Goal: Task Accomplishment & Management: Manage account settings

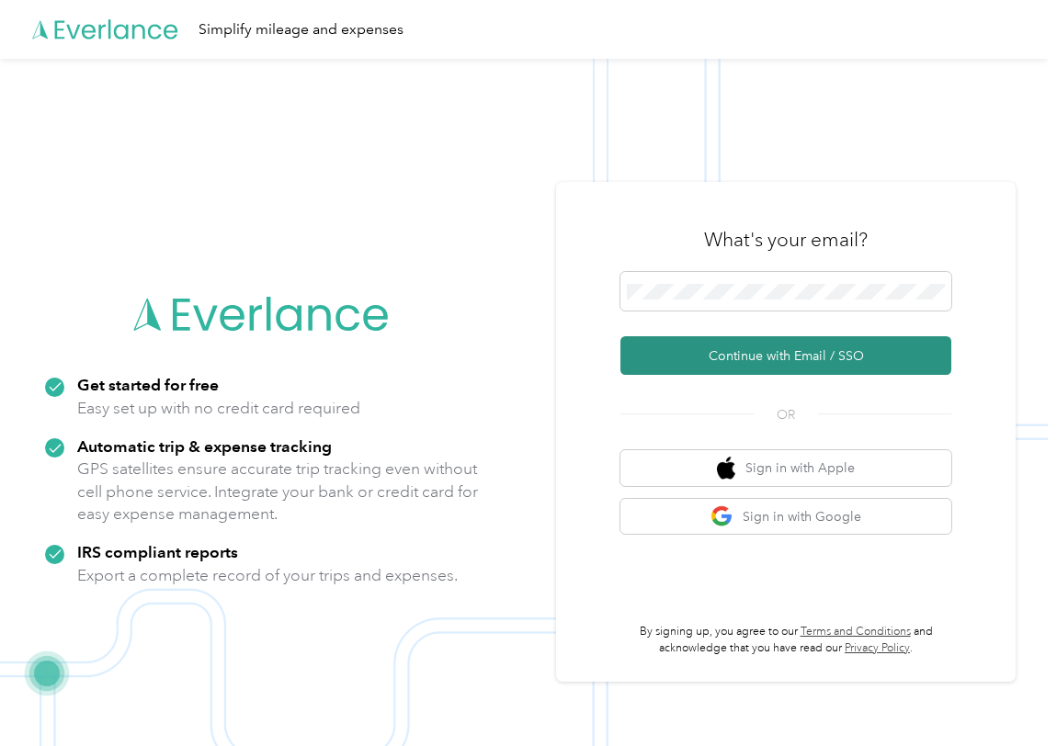
click at [794, 351] on button "Continue with Email / SSO" at bounding box center [785, 355] width 331 height 39
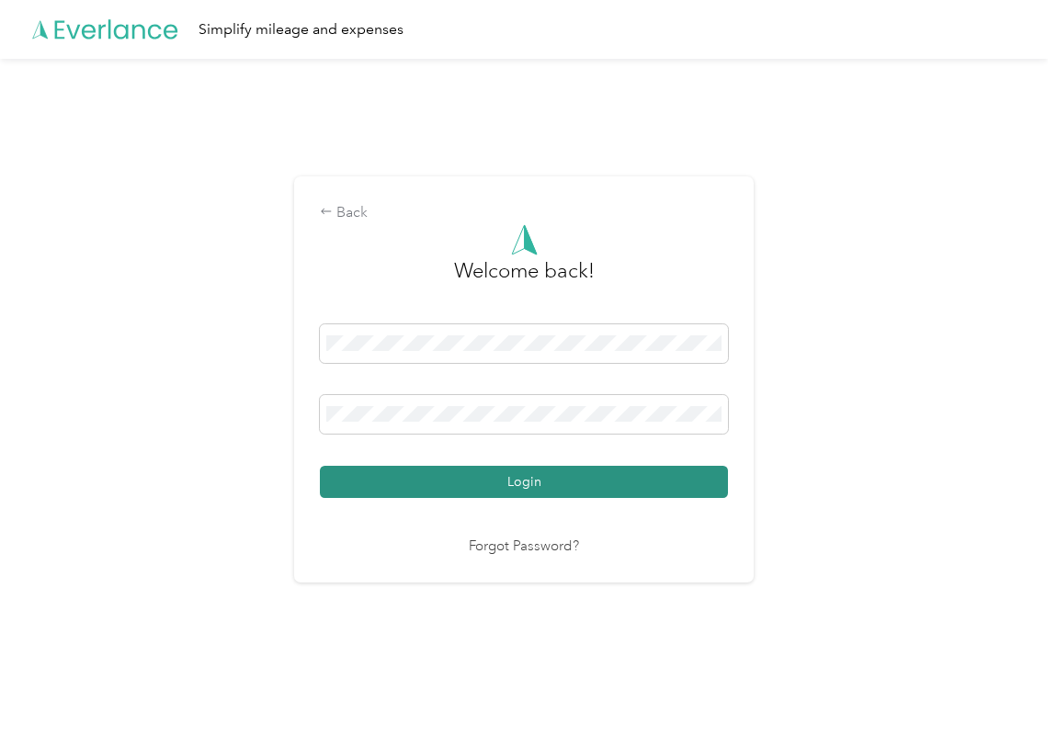
click at [560, 473] on button "Login" at bounding box center [524, 482] width 408 height 32
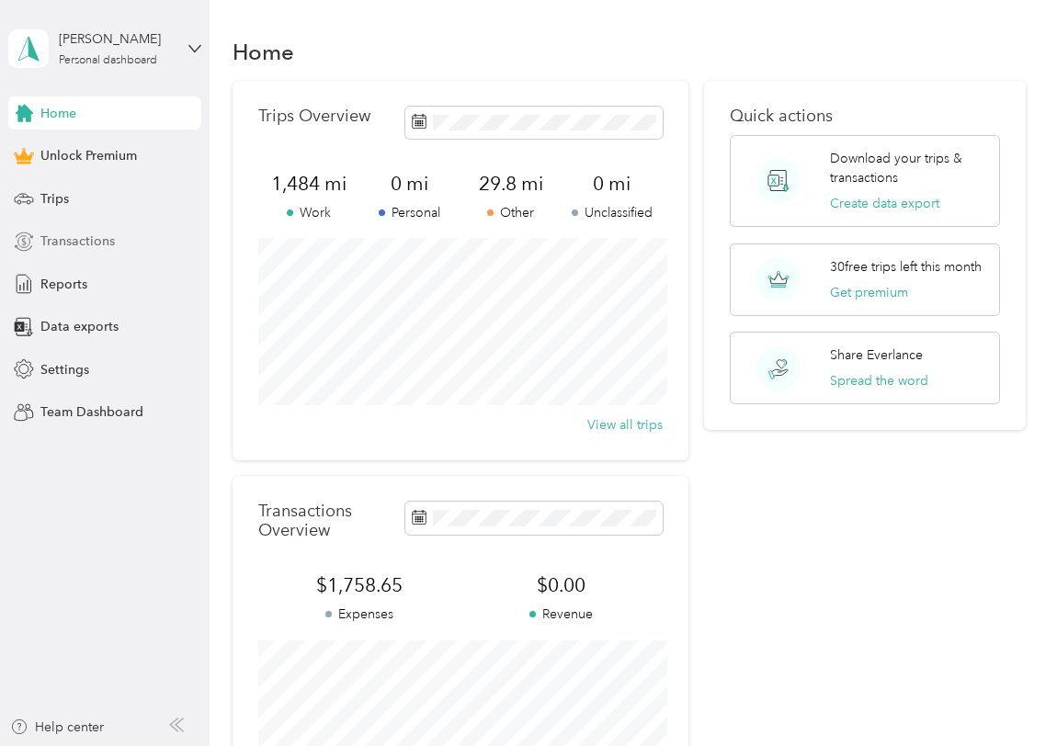
click at [51, 234] on span "Transactions" at bounding box center [77, 241] width 74 height 19
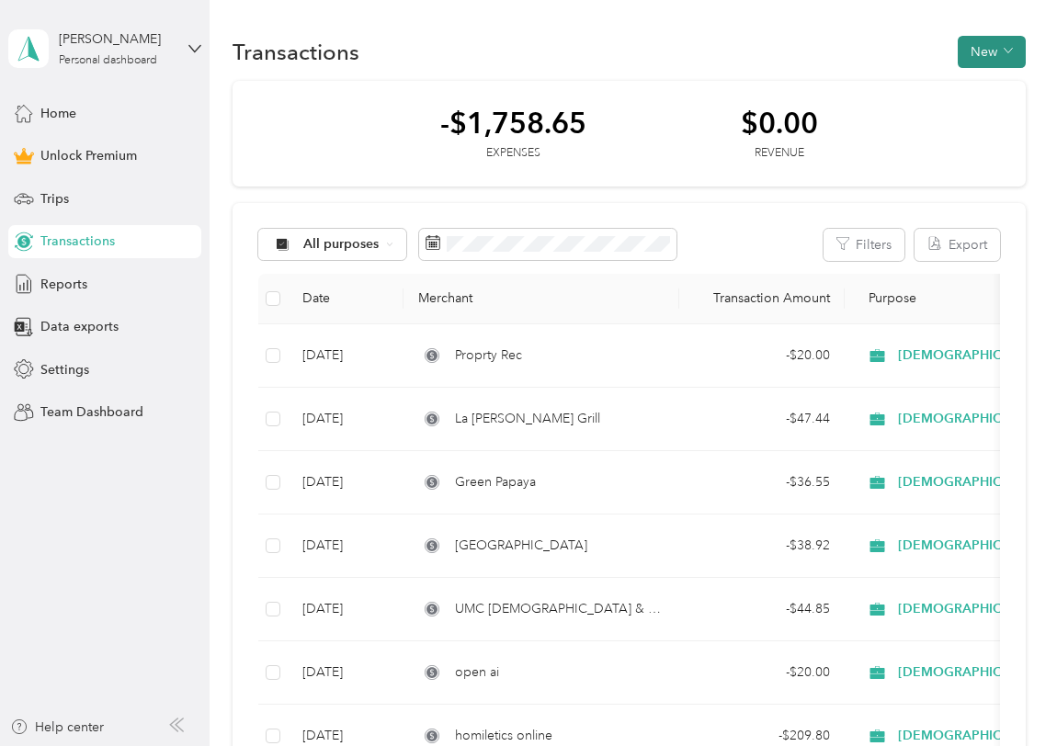
click at [1007, 51] on button "New" at bounding box center [991, 52] width 68 height 32
click at [995, 88] on span "Expense" at bounding box center [996, 86] width 50 height 19
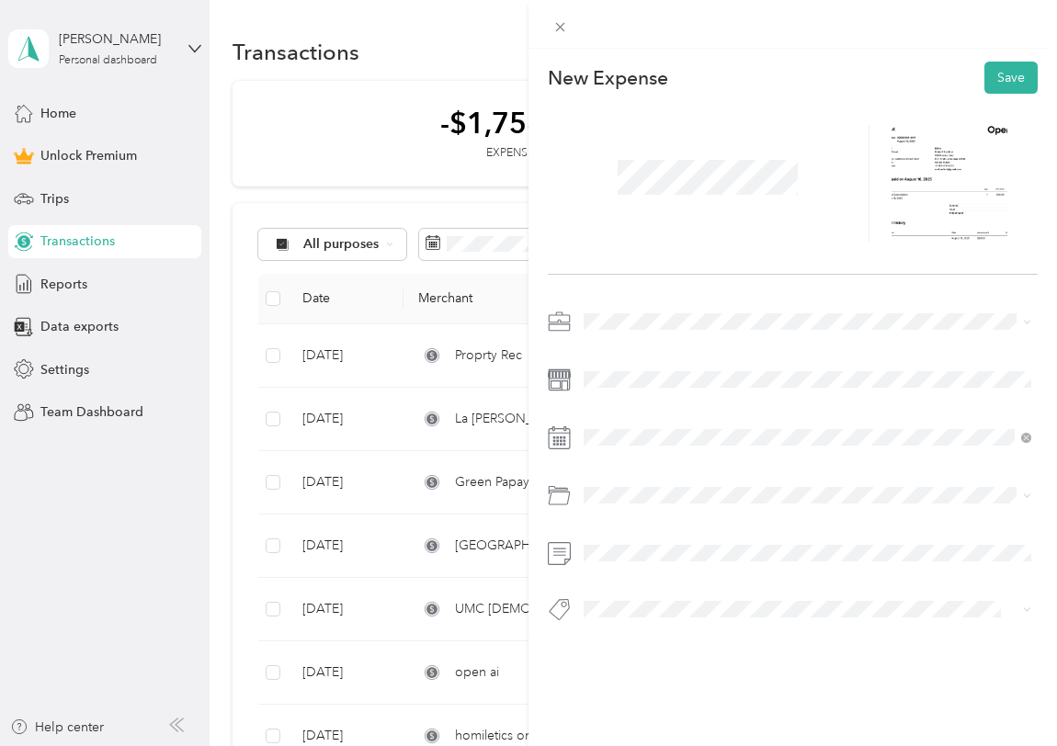
click at [626, 438] on li "[DEMOGRAPHIC_DATA]" at bounding box center [807, 446] width 460 height 32
click at [653, 446] on span at bounding box center [807, 437] width 460 height 29
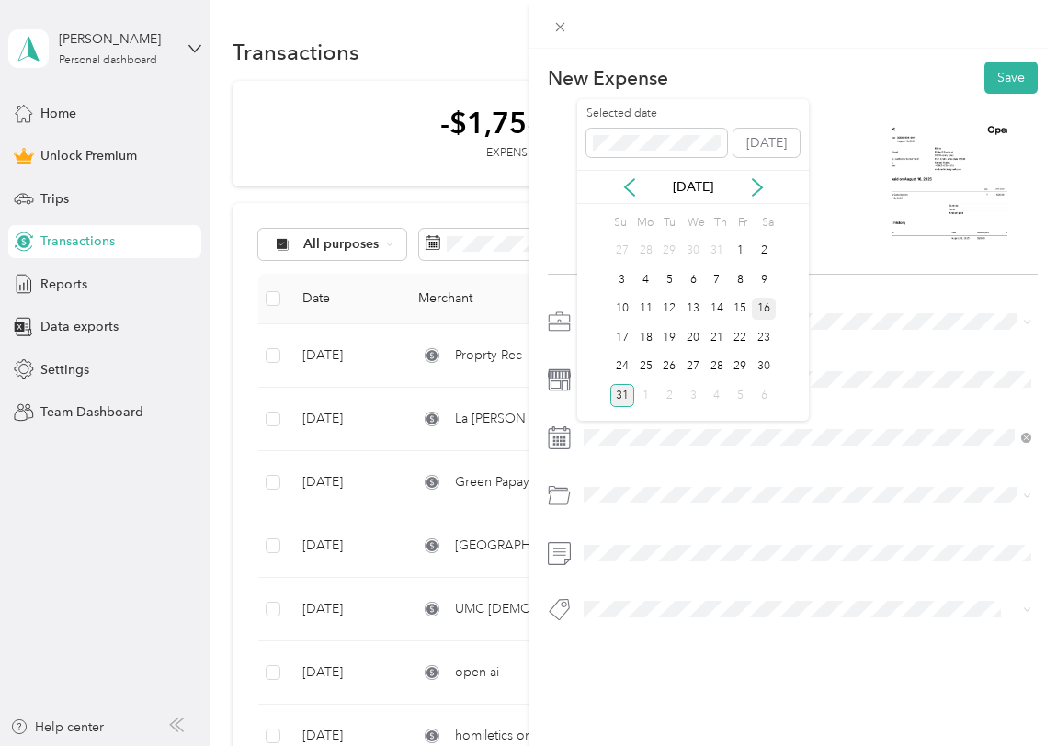
click at [764, 311] on div "16" at bounding box center [763, 309] width 24 height 23
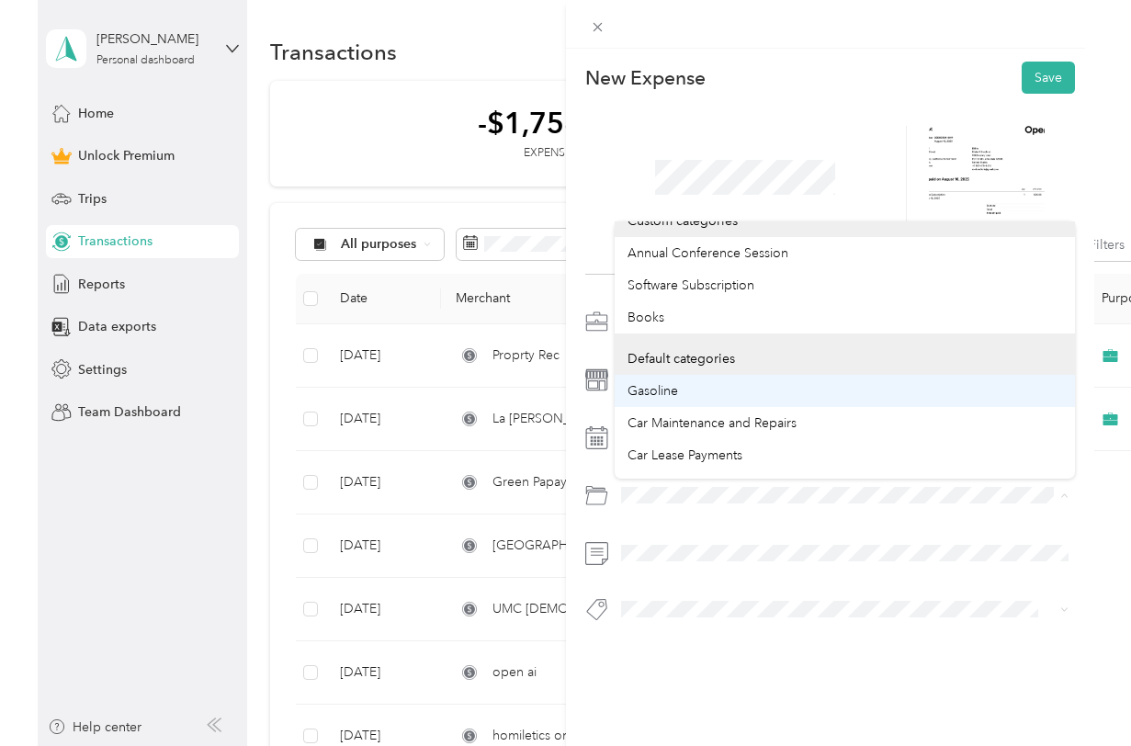
scroll to position [26, 0]
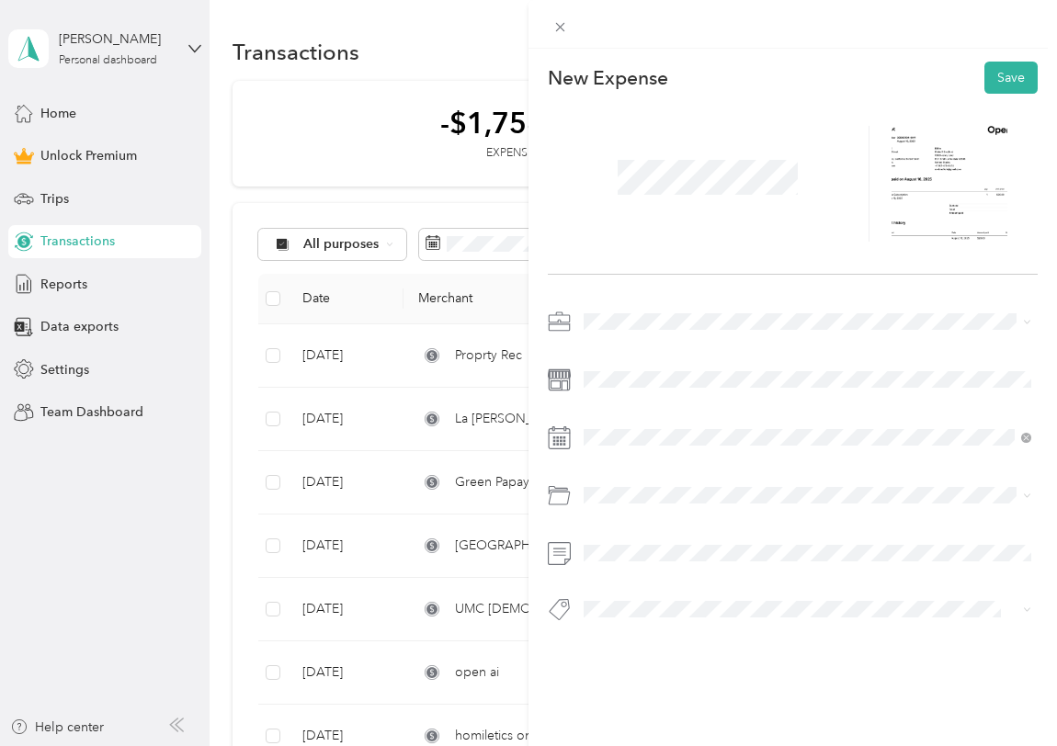
click at [703, 280] on span "Software Subscription" at bounding box center [653, 285] width 127 height 16
click at [1004, 81] on button "Save" at bounding box center [1010, 78] width 53 height 32
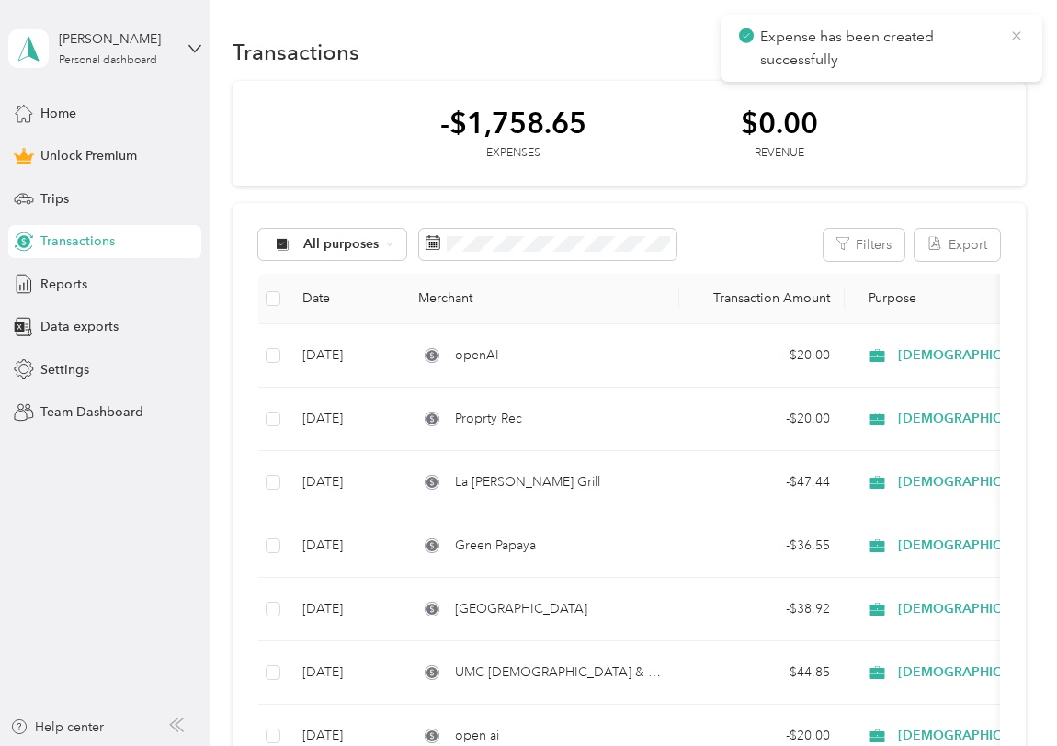
click at [1018, 36] on icon at bounding box center [1016, 36] width 15 height 17
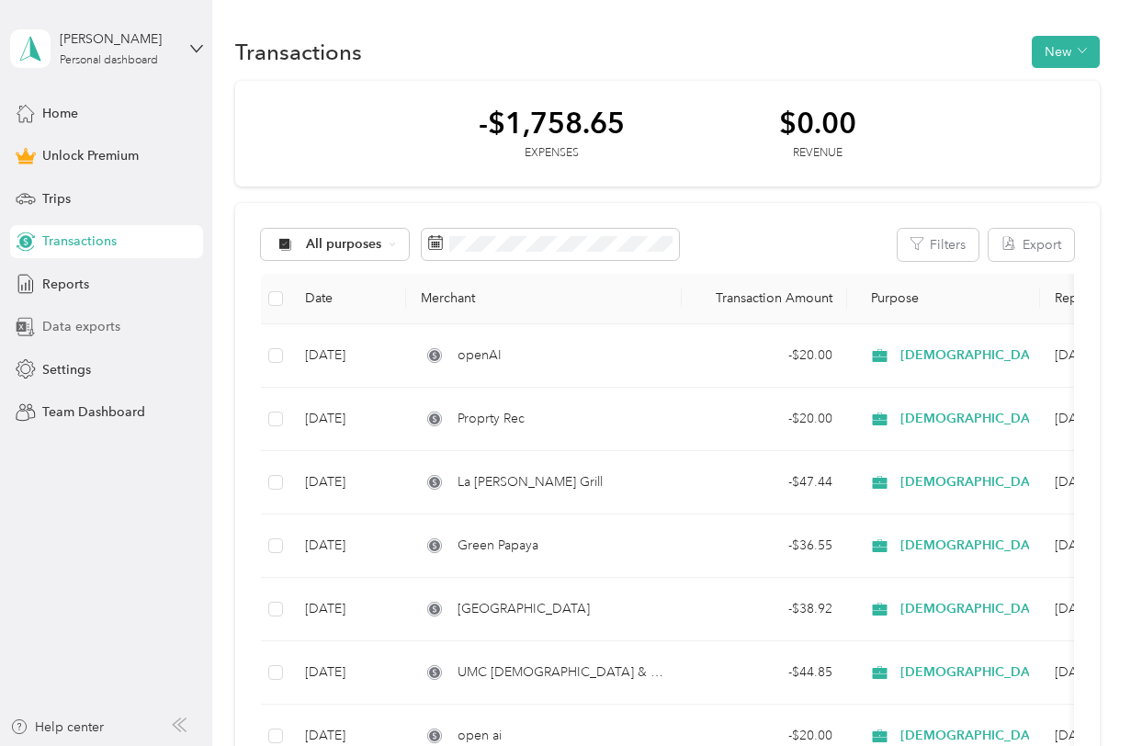
click at [73, 324] on span "Data exports" at bounding box center [81, 326] width 78 height 19
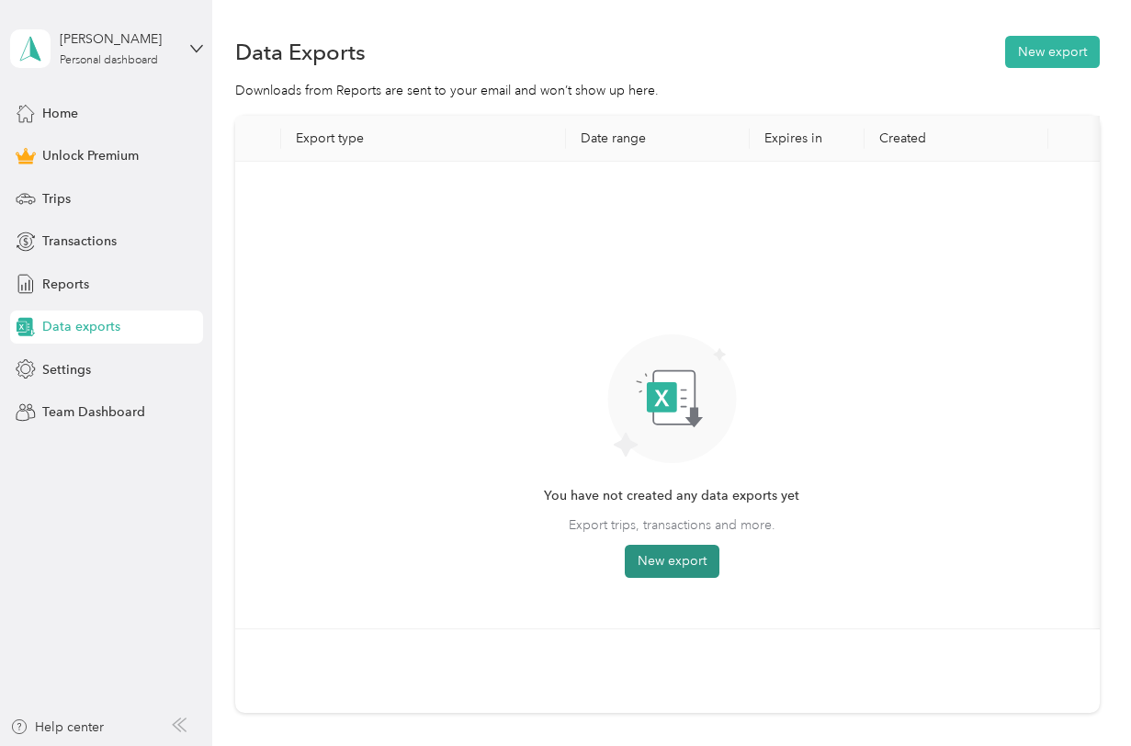
click at [667, 549] on button "New export" at bounding box center [672, 561] width 95 height 33
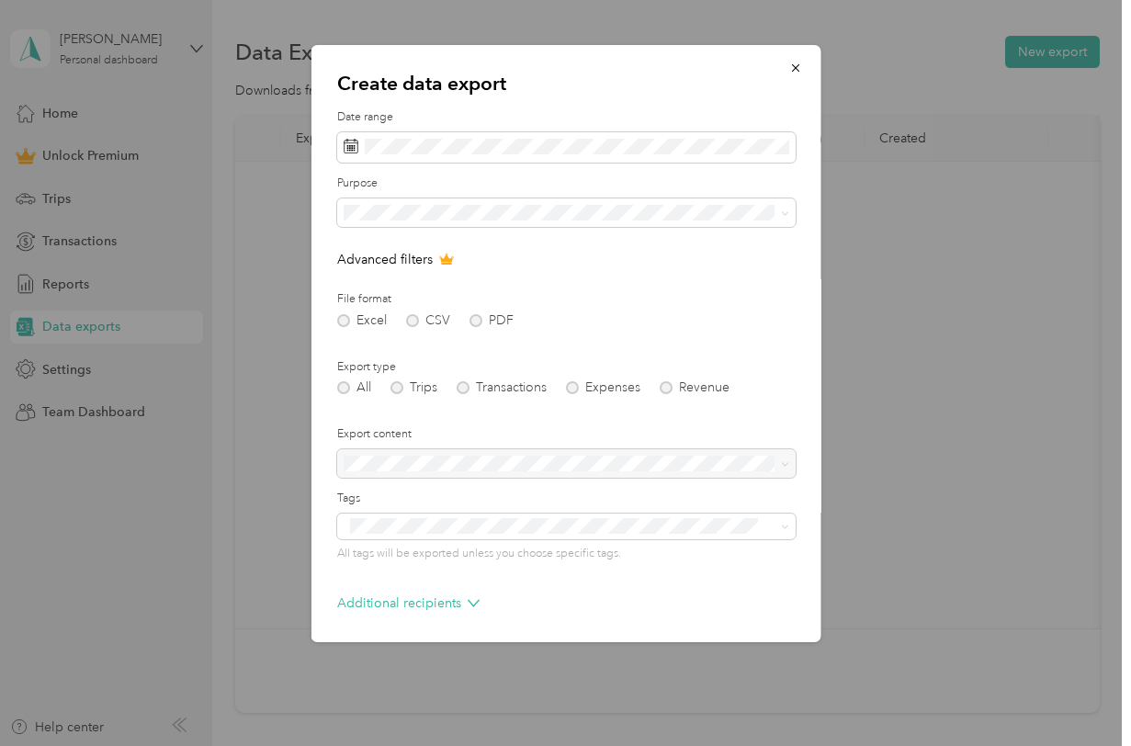
click at [519, 430] on label "Export content" at bounding box center [565, 434] width 458 height 17
click at [493, 474] on div at bounding box center [565, 463] width 458 height 29
click at [431, 461] on div at bounding box center [565, 463] width 458 height 29
click at [433, 599] on p "Additional recipients" at bounding box center [407, 602] width 142 height 19
click at [797, 70] on icon "button" at bounding box center [794, 67] width 7 height 7
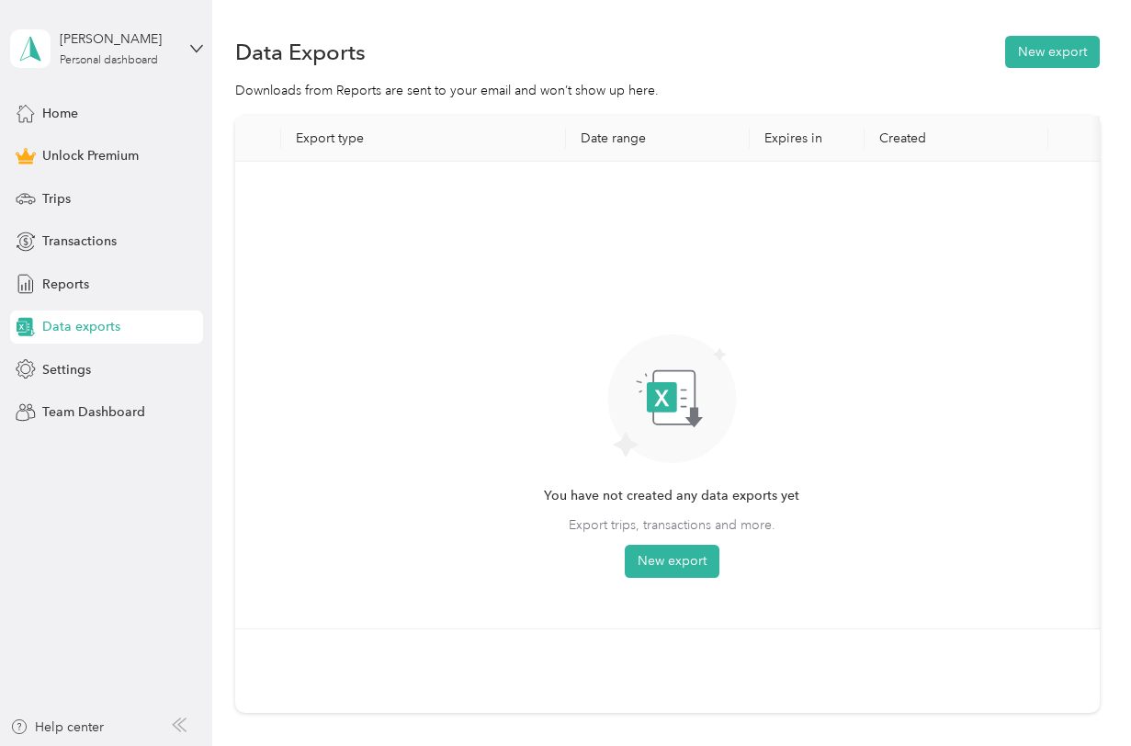
click at [1051, 71] on section "Data Exports New export Downloads from Reports are sent to your email and won’t…" at bounding box center [667, 404] width 864 height 745
click at [1056, 49] on button "New export" at bounding box center [1052, 52] width 95 height 32
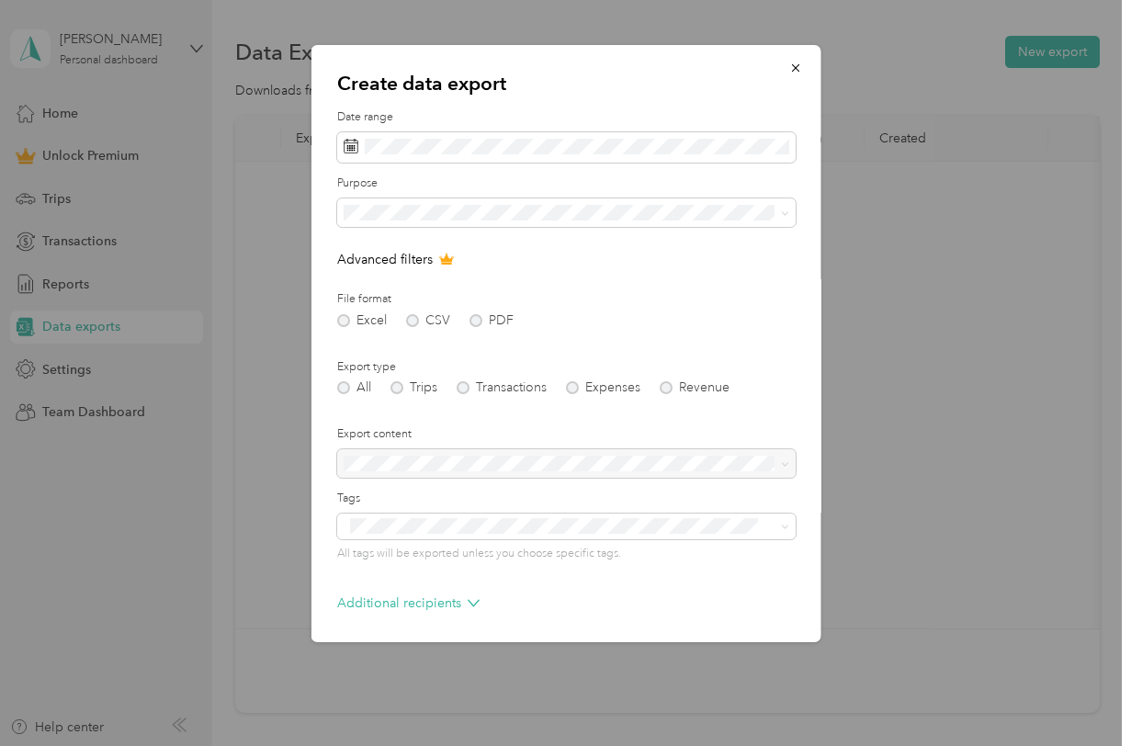
scroll to position [71, 0]
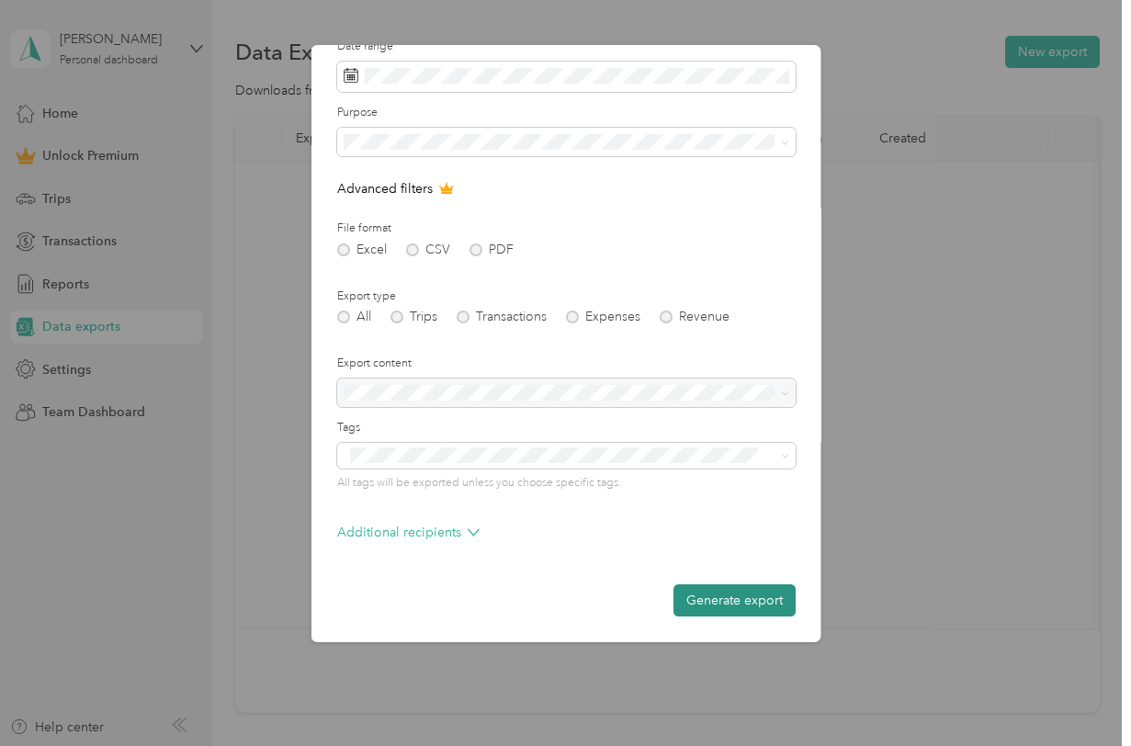
click at [752, 609] on button "Generate export" at bounding box center [733, 600] width 122 height 32
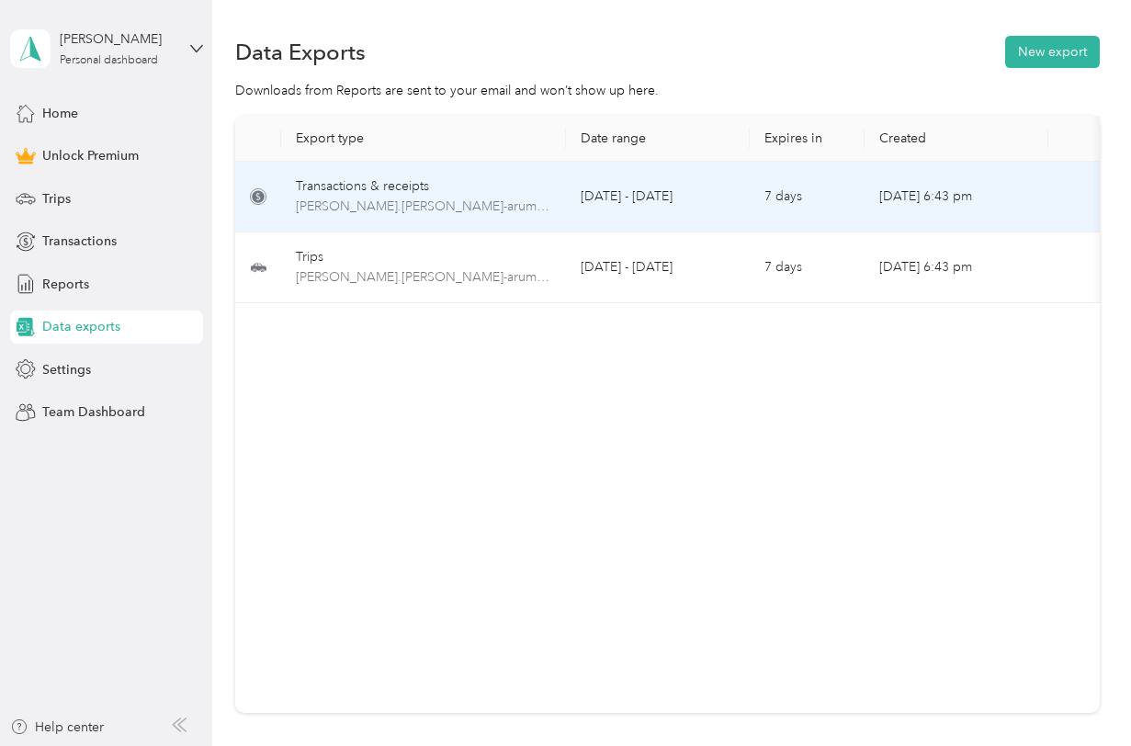
click at [344, 182] on div "Transactions & receipts" at bounding box center [423, 186] width 255 height 20
click at [262, 189] on circle at bounding box center [258, 196] width 16 height 16
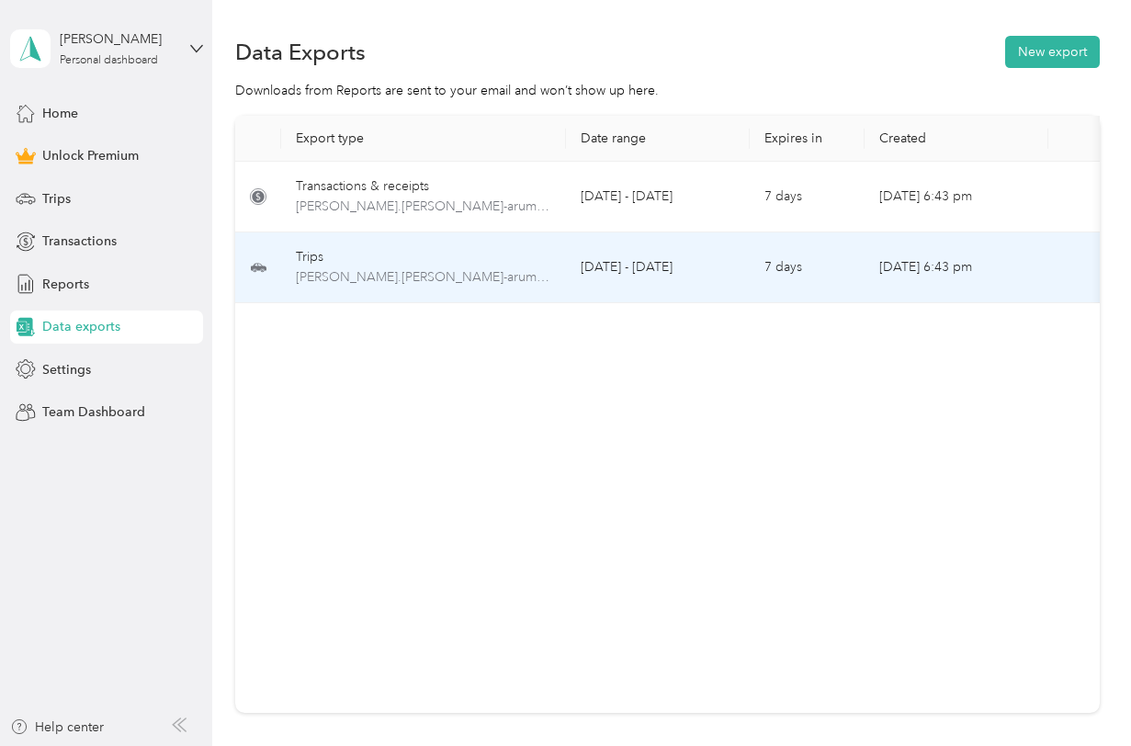
click at [322, 254] on div "Trips" at bounding box center [423, 257] width 255 height 20
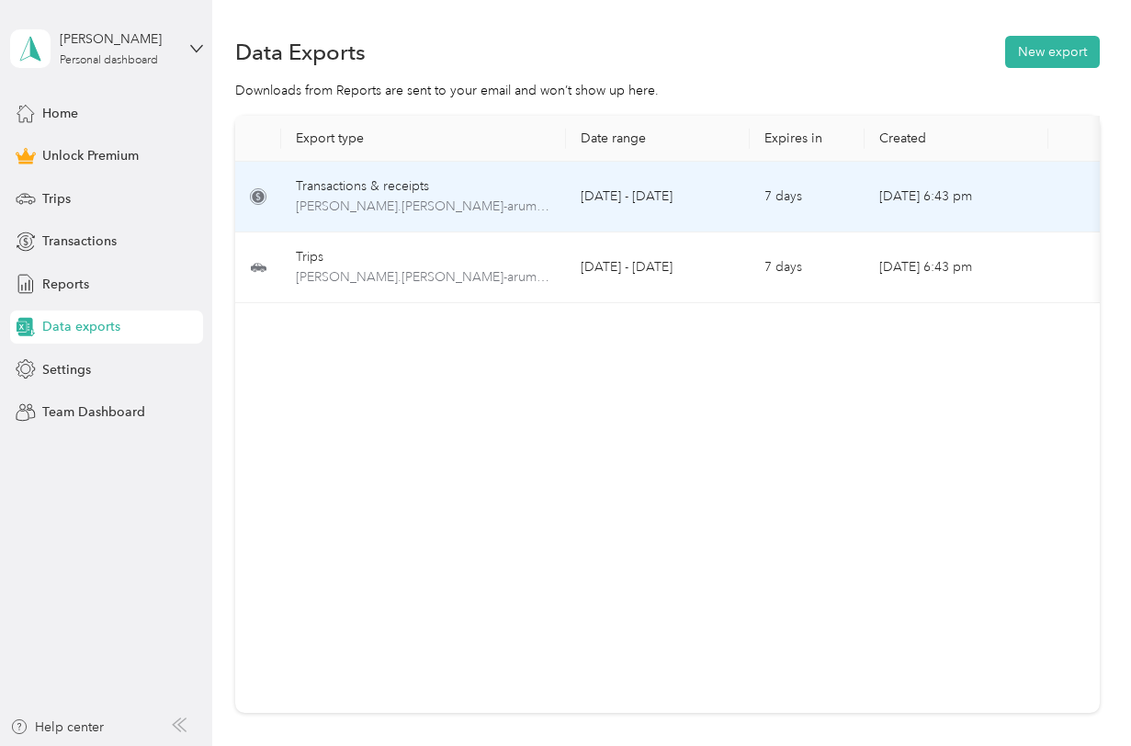
click at [595, 188] on td "[DATE] - [DATE]" at bounding box center [658, 197] width 184 height 71
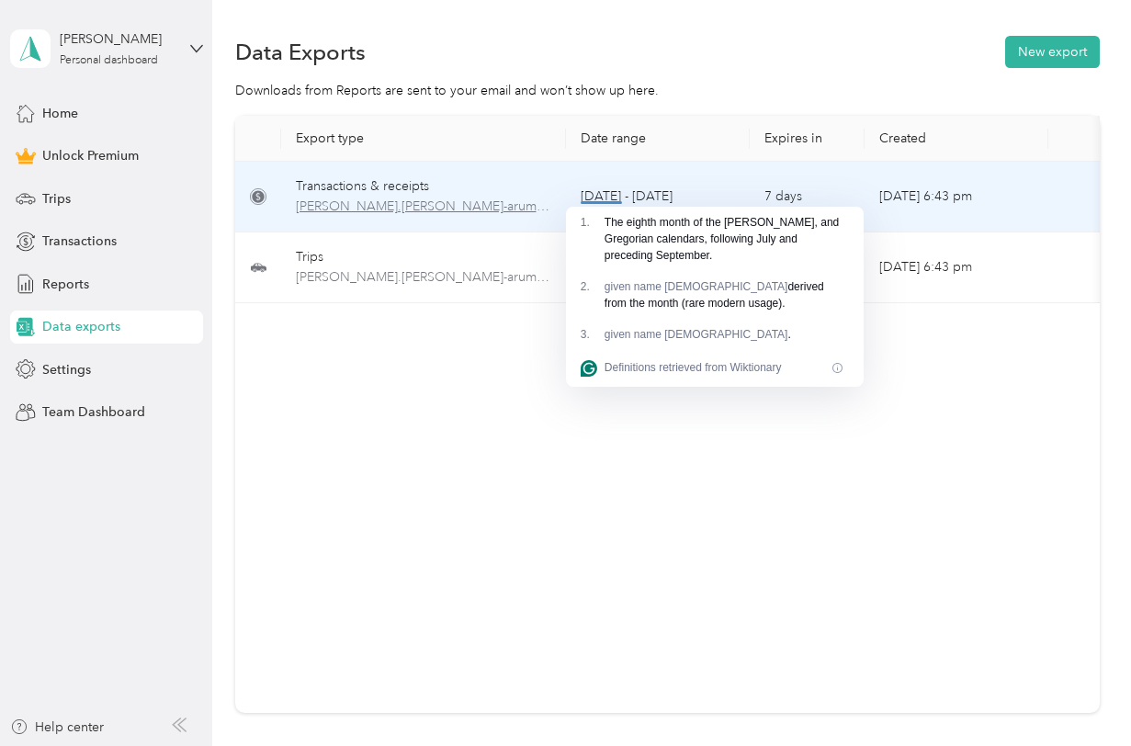
click at [474, 201] on span "[PERSON_NAME].[PERSON_NAME]-arumc.org-transactions-2025-08-01-2025-08-31.xlsx" at bounding box center [423, 207] width 255 height 20
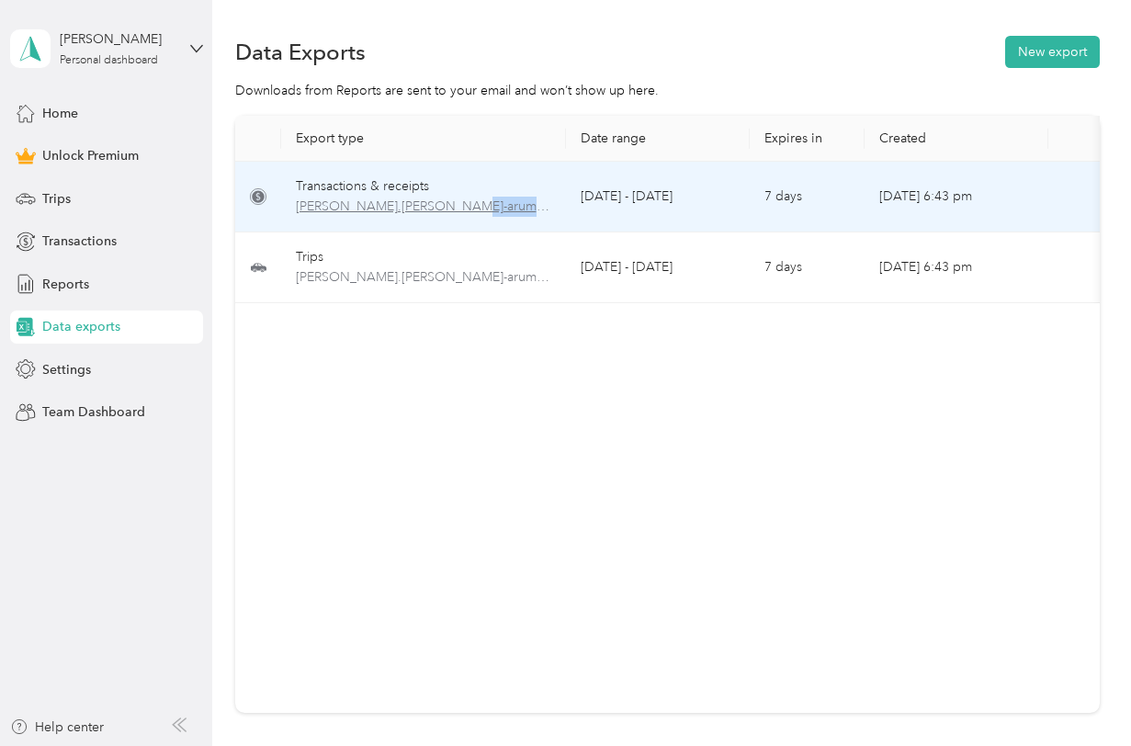
click at [474, 201] on span "[PERSON_NAME].[PERSON_NAME]-arumc.org-transactions-2025-08-01-2025-08-31.xlsx" at bounding box center [423, 207] width 255 height 20
click at [433, 174] on td "Transactions & receipts [PERSON_NAME].[PERSON_NAME]-arumc.org-transactions-2025…" at bounding box center [423, 197] width 285 height 71
click at [364, 185] on div "Transactions & receipts" at bounding box center [423, 186] width 255 height 20
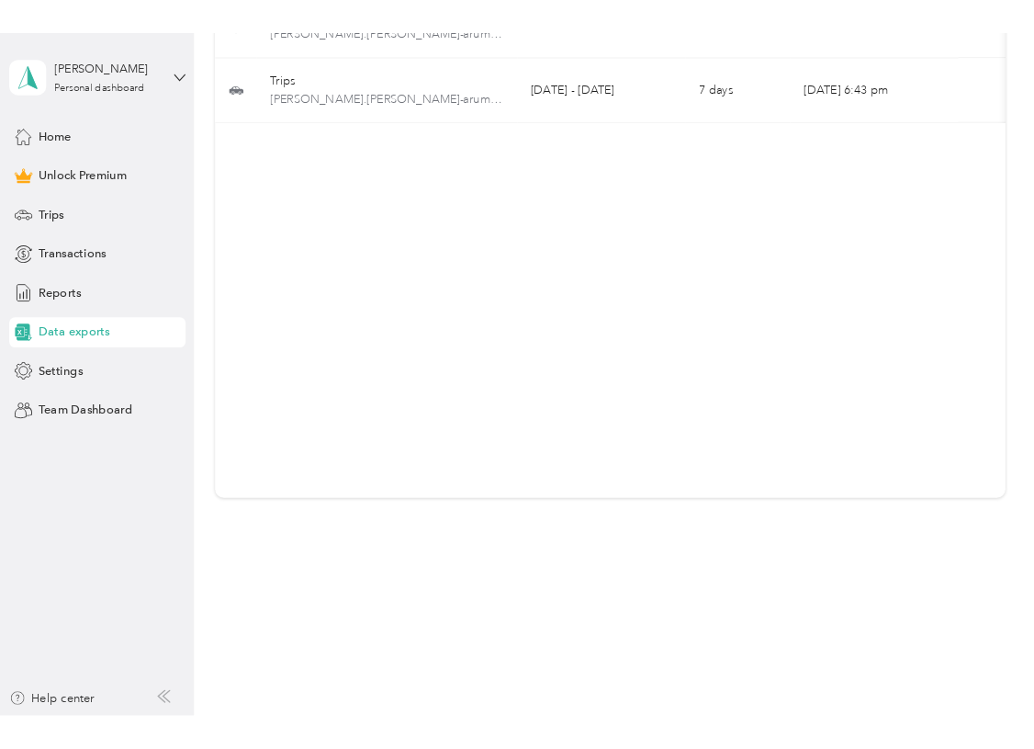
scroll to position [0, 0]
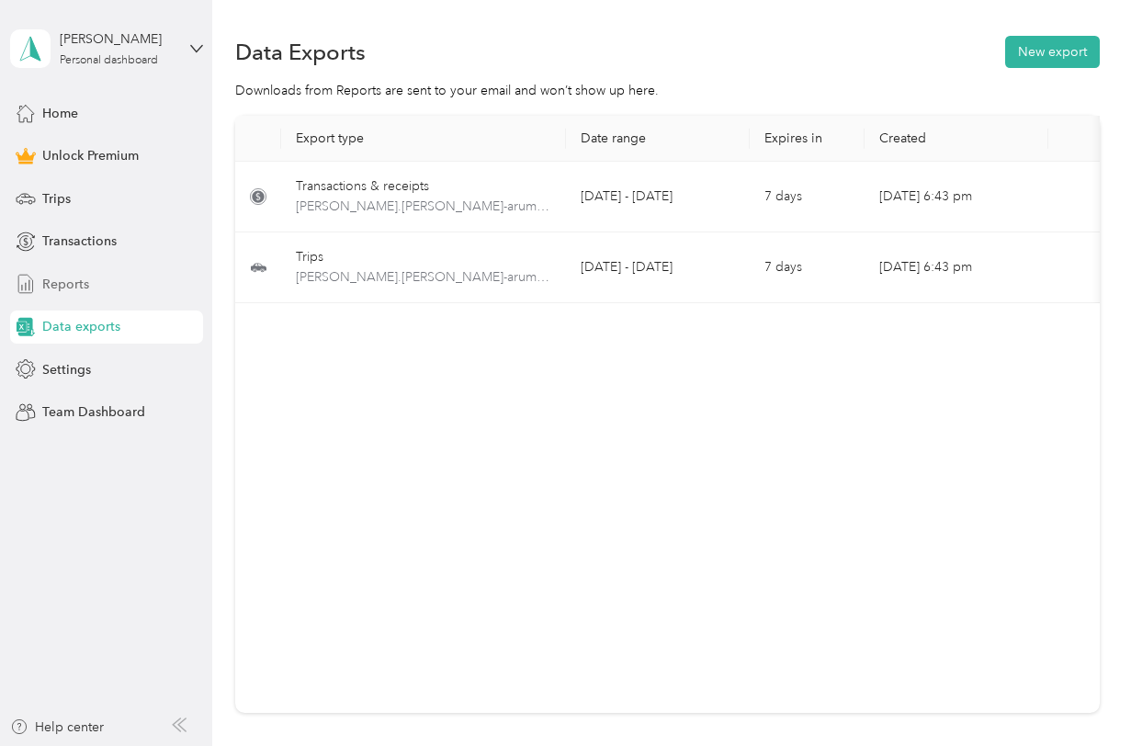
click at [68, 281] on span "Reports" at bounding box center [65, 284] width 47 height 19
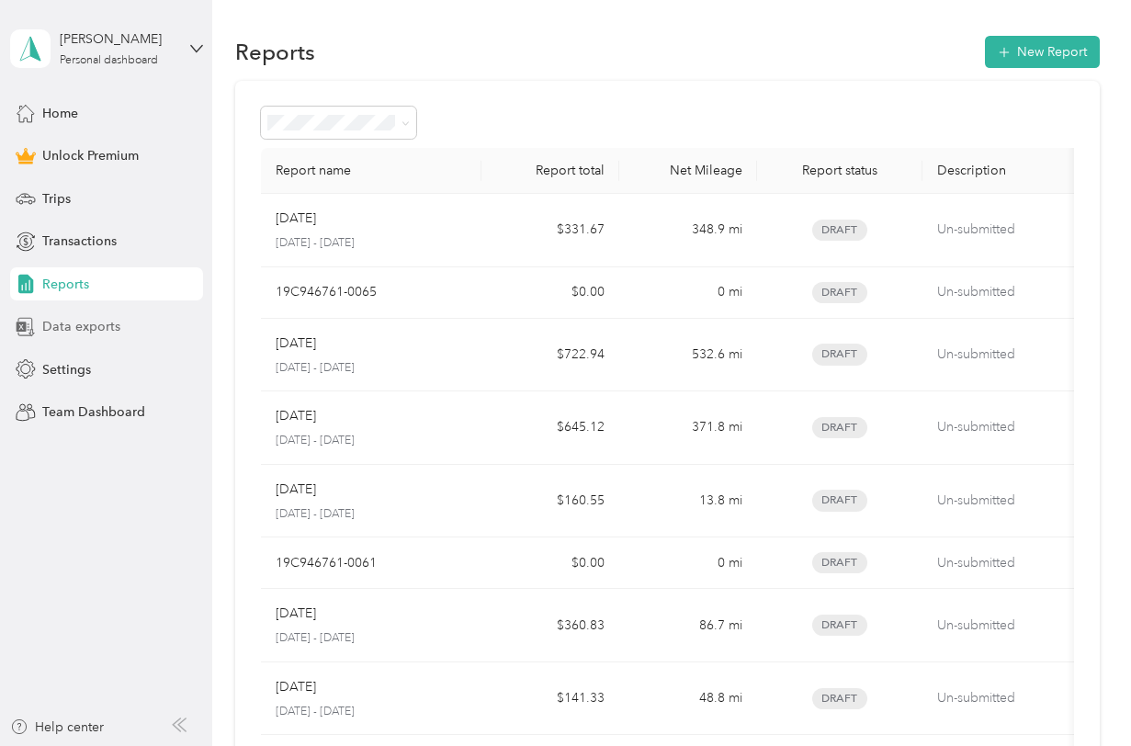
click at [69, 330] on span "Data exports" at bounding box center [81, 326] width 78 height 19
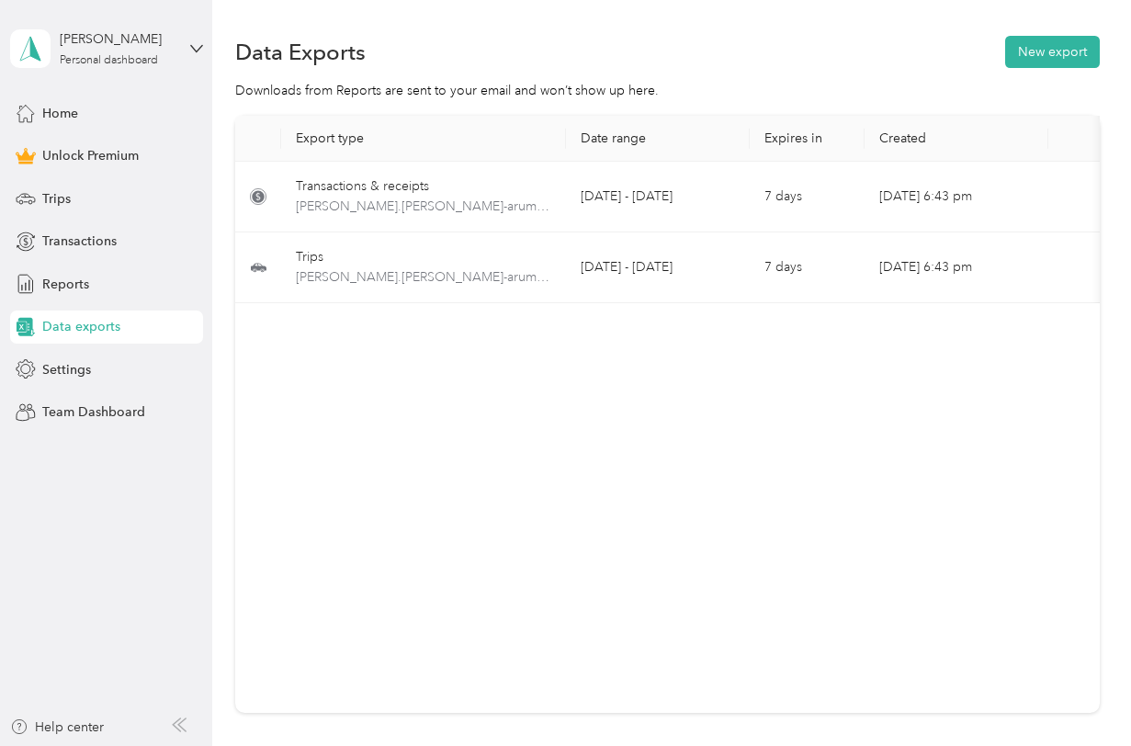
click at [69, 330] on span "Data exports" at bounding box center [81, 326] width 78 height 19
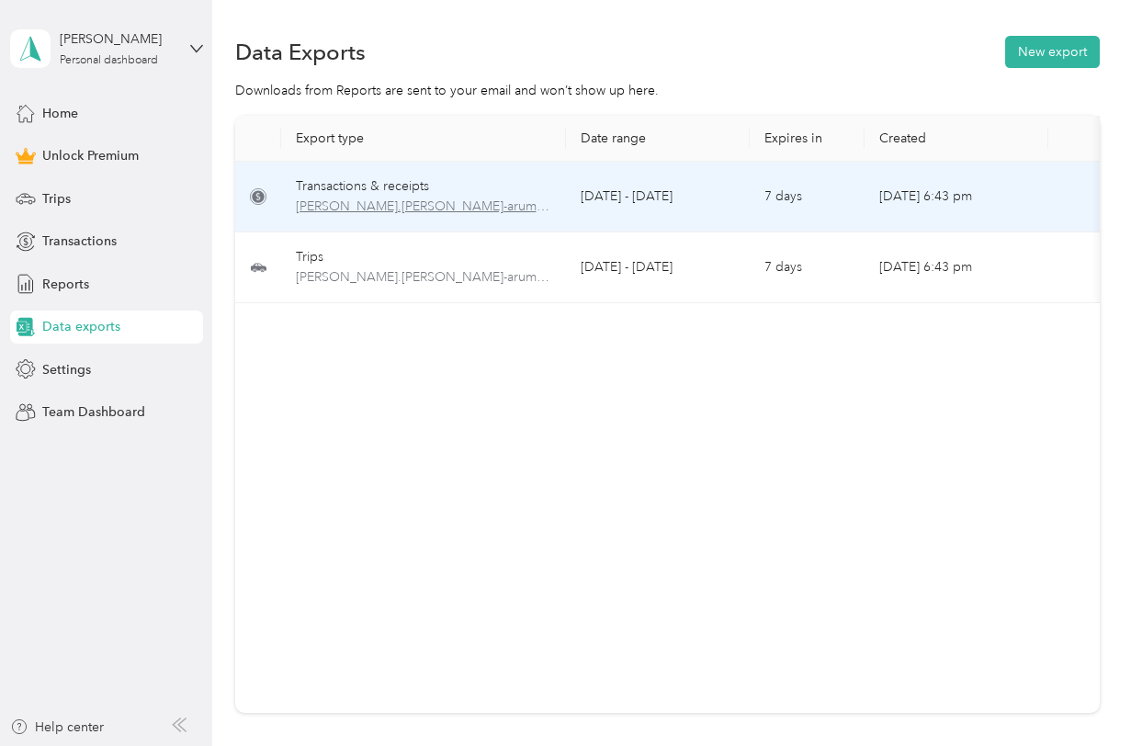
click at [297, 208] on span "[PERSON_NAME].[PERSON_NAME]-arumc.org-transactions-2025-08-01-2025-08-31.xlsx" at bounding box center [423, 207] width 255 height 20
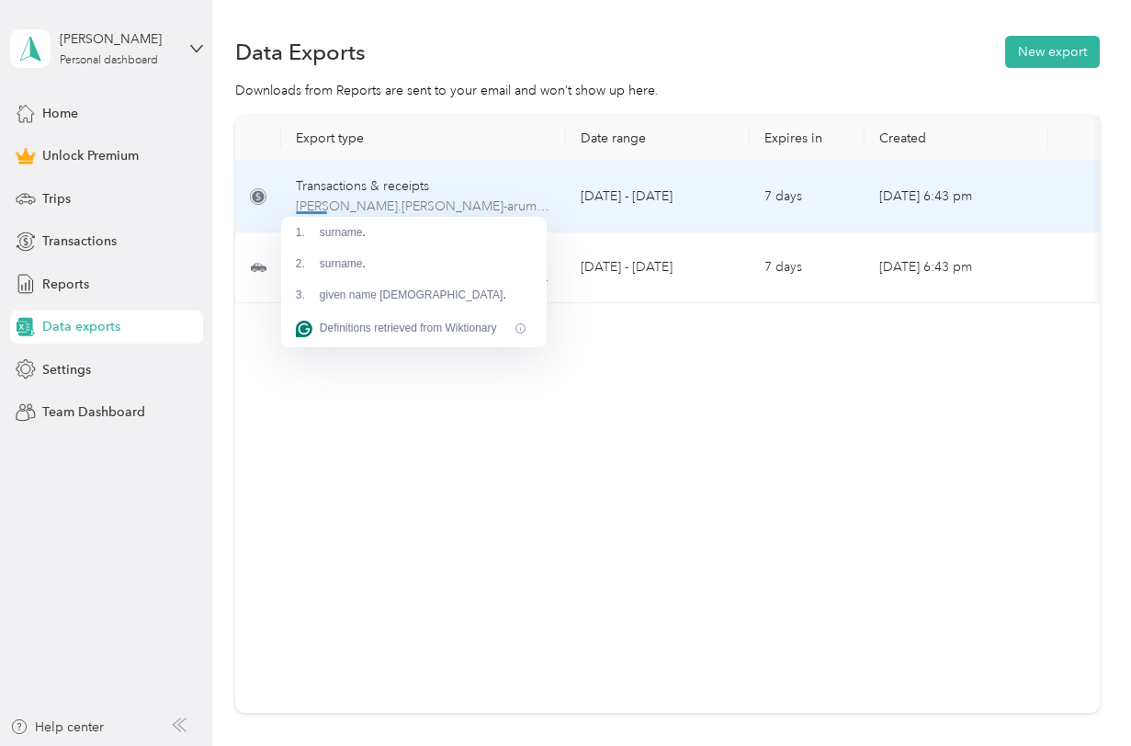
click at [350, 178] on div "Transactions & receipts" at bounding box center [423, 186] width 255 height 20
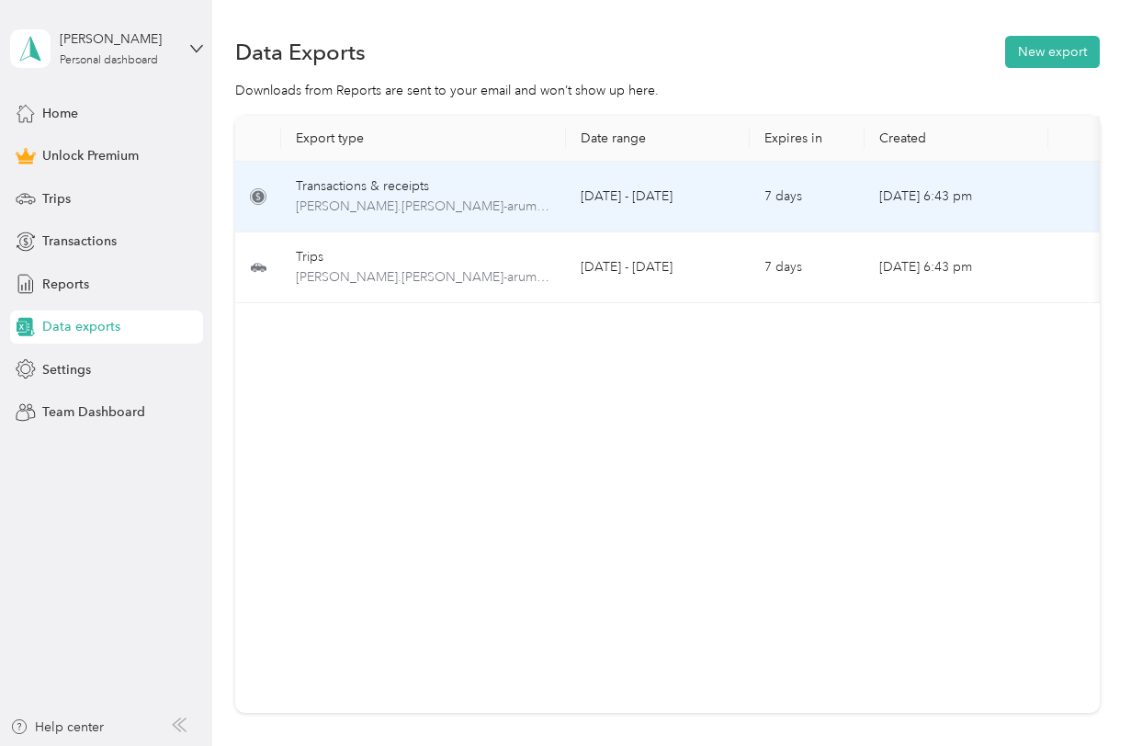
click at [350, 181] on div "Transactions & receipts" at bounding box center [423, 186] width 255 height 20
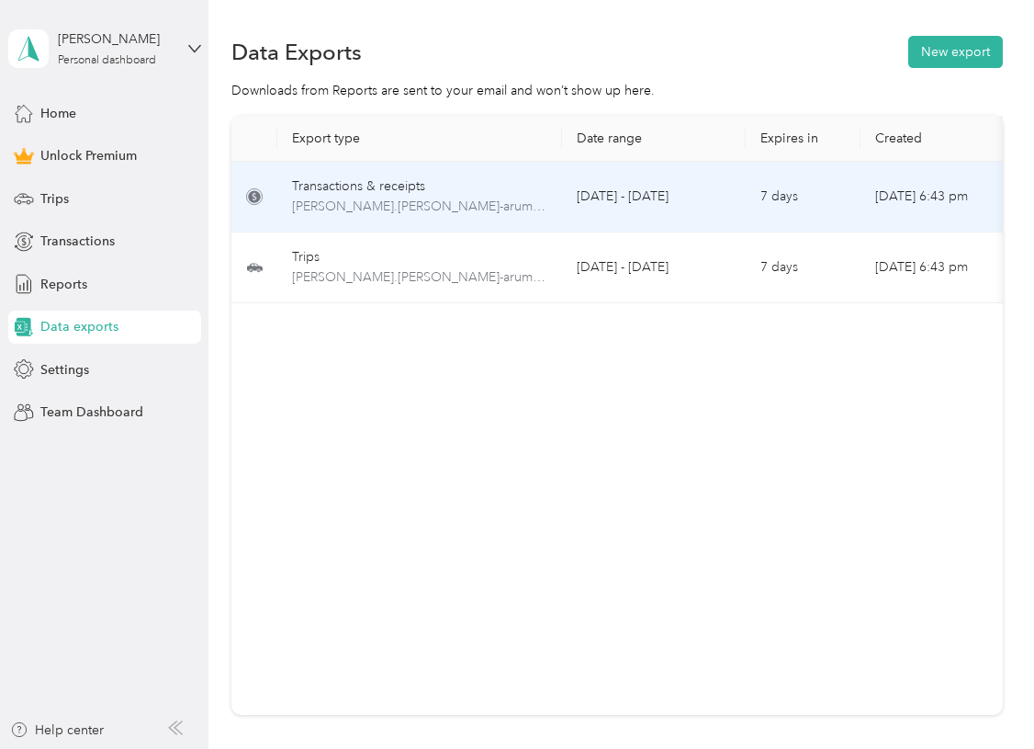
click at [362, 184] on div "Transactions & receipts" at bounding box center [419, 186] width 255 height 20
